Goal: Check status: Check status

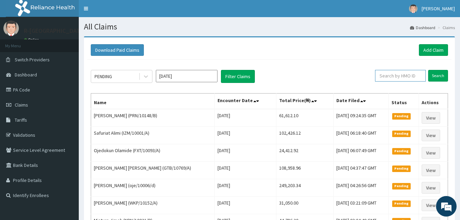
click at [404, 74] on input "text" at bounding box center [400, 76] width 51 height 12
paste input "CIR/10013/D"
click at [428, 70] on input "Search" at bounding box center [438, 76] width 20 height 12
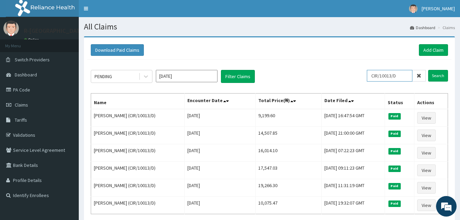
drag, startPoint x: 406, startPoint y: 75, endPoint x: 356, endPoint y: 70, distance: 50.3
click at [356, 70] on div "PENDING [DATE] Filter Claims CIR/10013/D Search" at bounding box center [269, 76] width 357 height 13
paste input "NBC/10935/B"
click at [428, 70] on input "Search" at bounding box center [438, 76] width 20 height 12
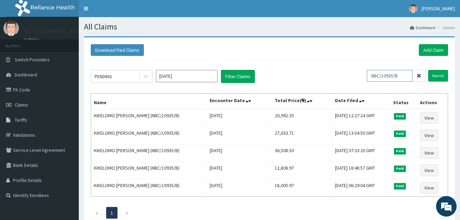
drag, startPoint x: 405, startPoint y: 76, endPoint x: 331, endPoint y: 69, distance: 74.4
click at [331, 69] on div "PENDING [DATE] Filter Claims NBC/10935/B Search Name Encounter Date Total Price…" at bounding box center [269, 143] width 364 height 166
paste input "LWW/10091/A"
click at [428, 70] on input "Search" at bounding box center [438, 76] width 20 height 12
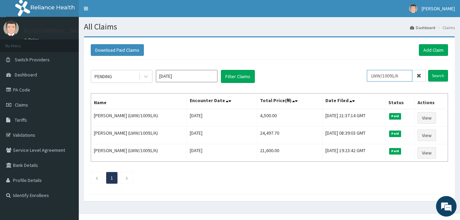
drag, startPoint x: 410, startPoint y: 79, endPoint x: 363, endPoint y: 65, distance: 48.5
click at [363, 65] on div "PENDING Sep 2025 Filter Claims LWW/10091/A Search Name Encounter Date Total Pri…" at bounding box center [269, 125] width 364 height 131
paste input "IAA/10003"
click at [428, 70] on input "Search" at bounding box center [438, 76] width 20 height 12
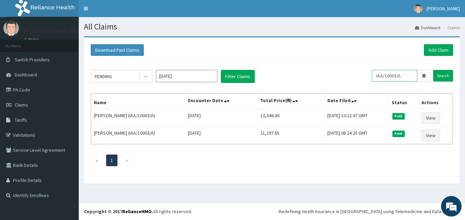
drag, startPoint x: 407, startPoint y: 78, endPoint x: 372, endPoint y: 81, distance: 35.1
click at [372, 81] on div "PENDING Sep 2025 Filter Claims IAA/10003/A Search" at bounding box center [272, 76] width 363 height 13
paste input "NOA/10070"
click at [434, 70] on input "Search" at bounding box center [444, 76] width 20 height 12
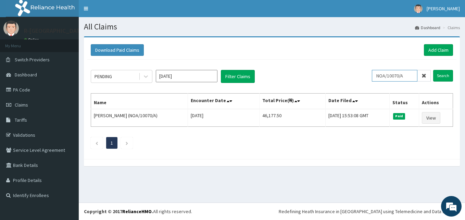
drag, startPoint x: 415, startPoint y: 78, endPoint x: 366, endPoint y: 77, distance: 49.4
click at [366, 77] on div "PENDING Sep 2025 Filter Claims NOA/10070/A Search" at bounding box center [272, 76] width 363 height 13
paste input "CYA/10576/C"
click at [434, 70] on input "Search" at bounding box center [444, 76] width 20 height 12
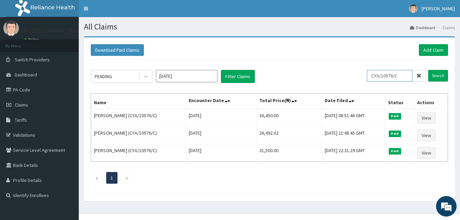
drag, startPoint x: 407, startPoint y: 76, endPoint x: 375, endPoint y: 76, distance: 31.9
click at [375, 76] on input "CYA/10576/C" at bounding box center [390, 76] width 46 height 12
paste input "SWG/10093/B"
click at [378, 75] on input "SWG/10093/B" at bounding box center [390, 76] width 46 height 12
click at [428, 70] on input "Search" at bounding box center [438, 76] width 20 height 12
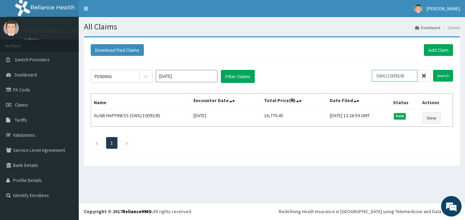
click at [410, 77] on input "SWG/10093/B" at bounding box center [395, 76] width 46 height 12
click at [434, 70] on input "Search" at bounding box center [444, 76] width 20 height 12
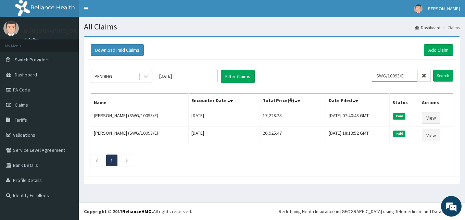
drag, startPoint x: 412, startPoint y: 77, endPoint x: 301, endPoint y: 70, distance: 111.3
click at [301, 70] on div "PENDING Sep 2025 Filter Claims SWG/10093/E Search Name Encounter Date Total Pri…" at bounding box center [271, 116] width 369 height 113
paste input "B"
click at [434, 70] on input "Search" at bounding box center [444, 76] width 20 height 12
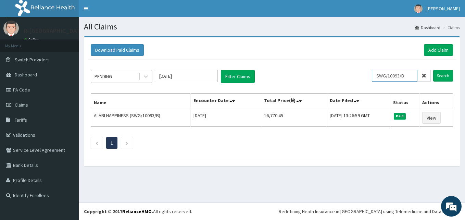
drag, startPoint x: 413, startPoint y: 77, endPoint x: 351, endPoint y: 98, distance: 65.5
click at [351, 98] on div "PENDING Sep 2025 Filter Claims SWG/10093/B Search Name Encounter Date Total Pri…" at bounding box center [271, 108] width 369 height 96
paste input "BL/10068/C"
click at [434, 70] on input "Search" at bounding box center [444, 76] width 20 height 12
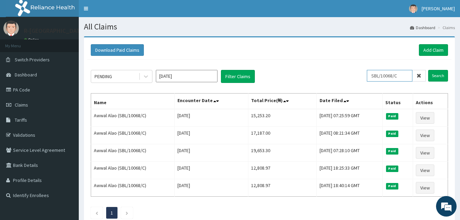
drag, startPoint x: 406, startPoint y: 75, endPoint x: 368, endPoint y: 69, distance: 37.9
click at [368, 69] on div "PENDING Sep 2025 Filter Claims SBL/10068/C Search Name Encounter Date Total Pri…" at bounding box center [269, 143] width 364 height 166
paste input "ONC/10063/A"
click at [428, 70] on input "Search" at bounding box center [438, 76] width 20 height 12
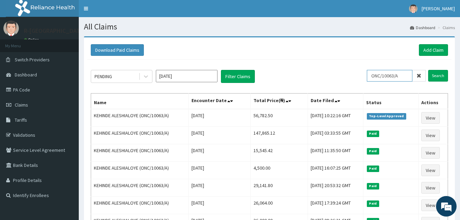
drag, startPoint x: 406, startPoint y: 74, endPoint x: 353, endPoint y: 70, distance: 52.9
click at [353, 70] on div "PENDING Sep 2025 Filter Claims ONC/10063/A Search" at bounding box center [269, 76] width 357 height 13
paste input "IZM/10001"
click at [428, 70] on input "Search" at bounding box center [438, 76] width 20 height 12
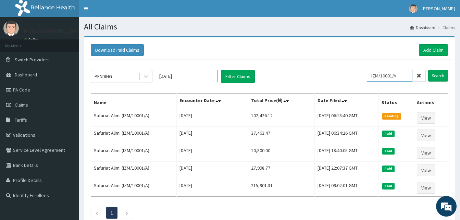
drag, startPoint x: 403, startPoint y: 77, endPoint x: 330, endPoint y: 63, distance: 74.3
click at [330, 63] on div "PENDING Sep 2025 Filter Claims IZM/10001/A Search Name Encounter Date Total Pri…" at bounding box center [269, 143] width 364 height 166
paste input "CYA/10652"
click at [428, 70] on input "Search" at bounding box center [438, 76] width 20 height 12
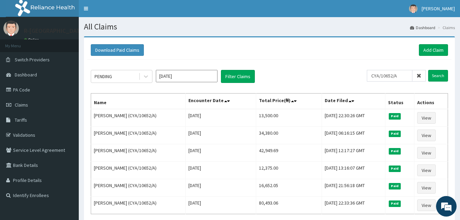
click at [324, 72] on div "PENDING Sep 2025 Filter Claims" at bounding box center [229, 76] width 276 height 13
drag, startPoint x: 404, startPoint y: 78, endPoint x: 314, endPoint y: 68, distance: 90.0
click at [314, 68] on div "PENDING Sep 2025 Filter Claims CYA/10652/A Search Name Encounter Date Total Pri…" at bounding box center [269, 151] width 364 height 183
paste input "HL/10298/B"
click at [428, 70] on input "Search" at bounding box center [438, 76] width 20 height 12
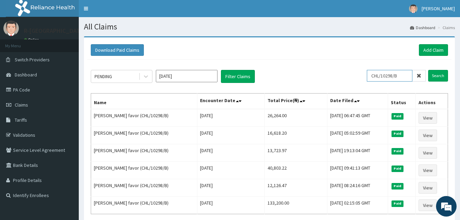
drag, startPoint x: 403, startPoint y: 77, endPoint x: 341, endPoint y: 75, distance: 62.1
click at [341, 75] on div "PENDING Sep 2025 Filter Claims CHL/10298/B Search" at bounding box center [269, 76] width 357 height 13
paste input "EVB/1000"
click at [428, 70] on input "Search" at bounding box center [438, 76] width 20 height 12
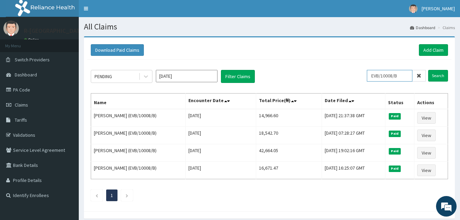
drag, startPoint x: 405, startPoint y: 78, endPoint x: 328, endPoint y: 75, distance: 77.5
click at [328, 75] on div "PENDING Sep 2025 Filter Claims EVB/10008/B Search" at bounding box center [269, 76] width 357 height 13
paste input "sly/10006/a"
type input "sly/10006/a"
click at [428, 70] on input "Search" at bounding box center [438, 76] width 20 height 12
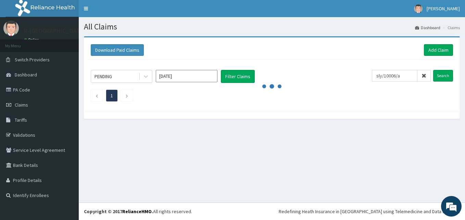
click at [279, 48] on div "Download Paid Claims Add Claim" at bounding box center [272, 50] width 363 height 12
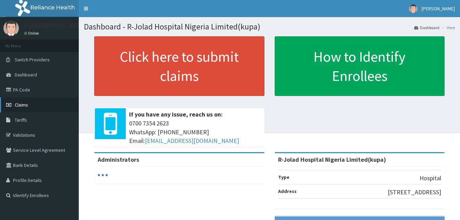
click at [23, 104] on span "Claims" at bounding box center [21, 105] width 13 height 6
